Goal: Complete application form

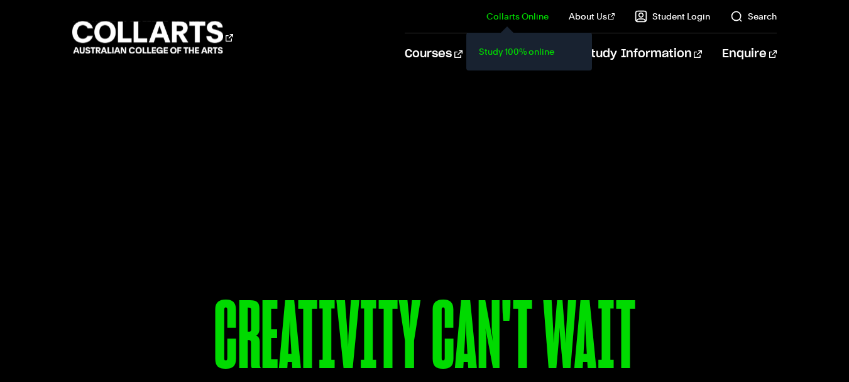
click at [532, 45] on link "Study 100% online" at bounding box center [530, 52] width 106 height 18
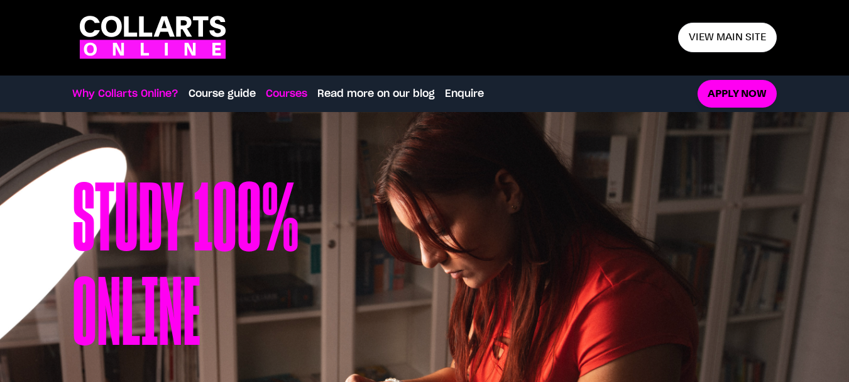
click at [284, 96] on link "Courses" at bounding box center [286, 93] width 41 height 15
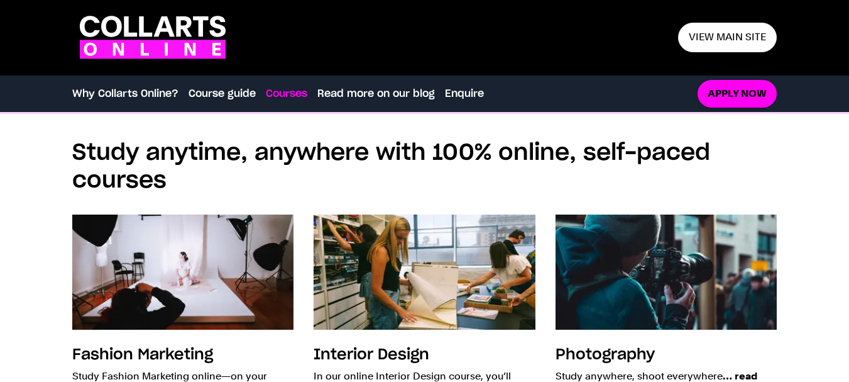
scroll to position [908, 0]
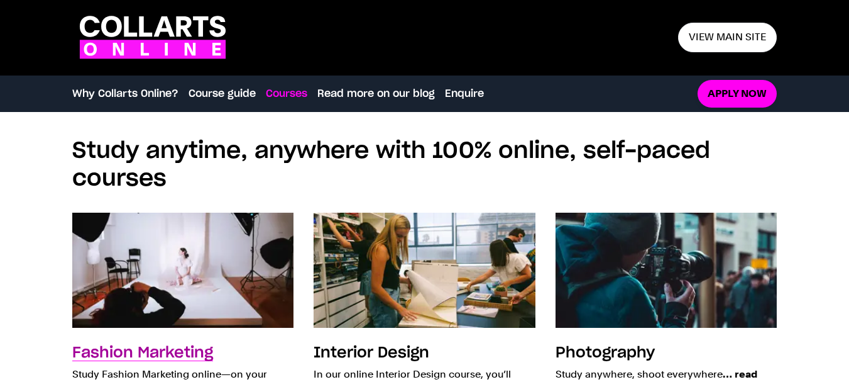
click at [205, 309] on img at bounding box center [183, 270] width 244 height 126
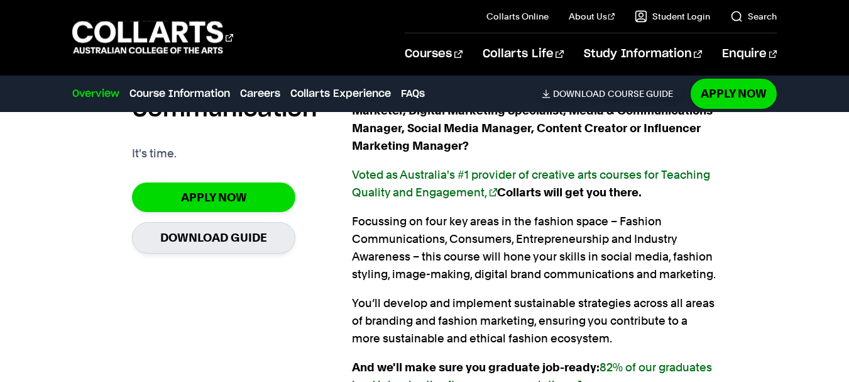
scroll to position [880, 0]
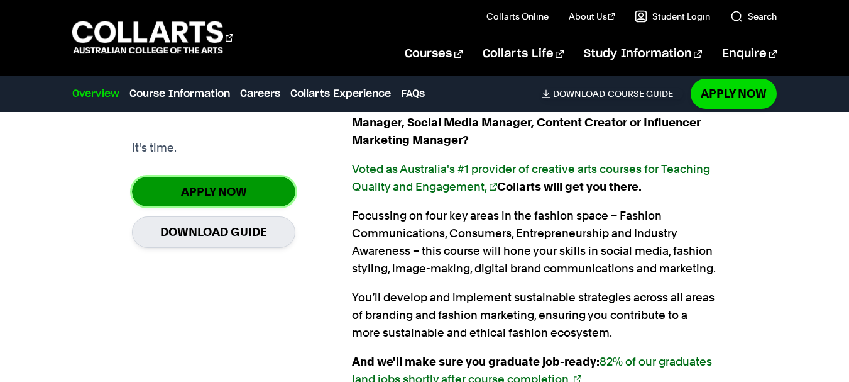
click at [204, 189] on link "Apply Now" at bounding box center [213, 192] width 163 height 30
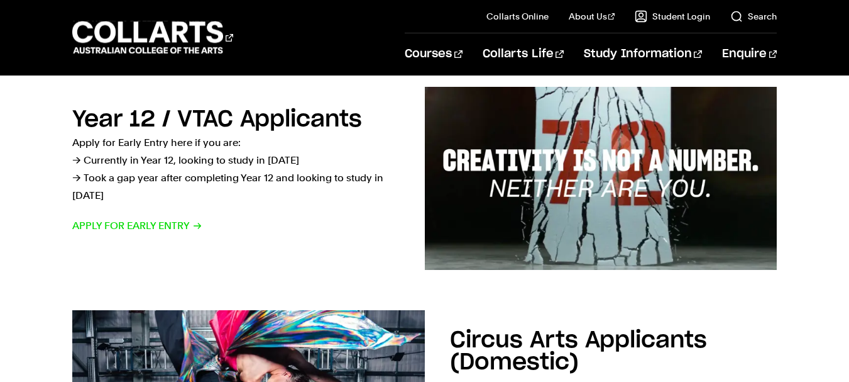
scroll to position [503, 0]
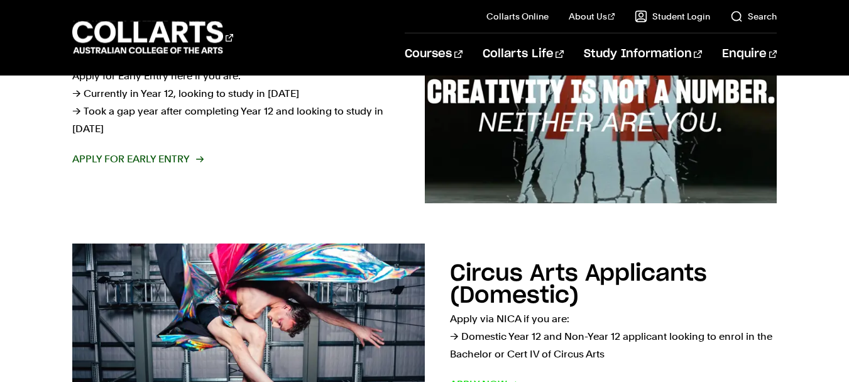
click at [175, 162] on span "Apply for Early Entry" at bounding box center [137, 159] width 130 height 18
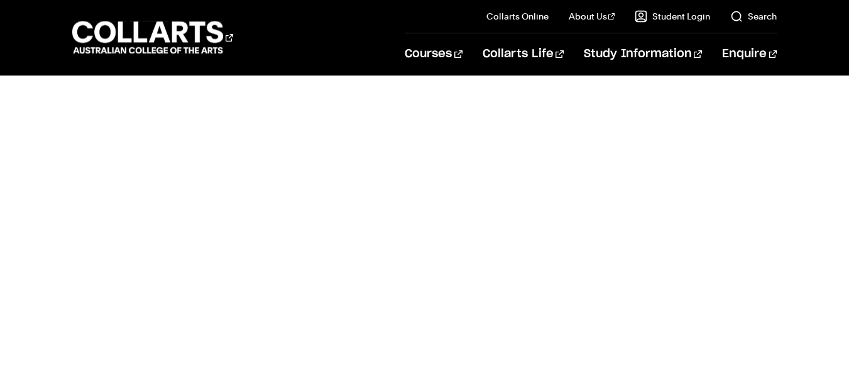
scroll to position [1006, 0]
